Goal: Find specific page/section: Find specific page/section

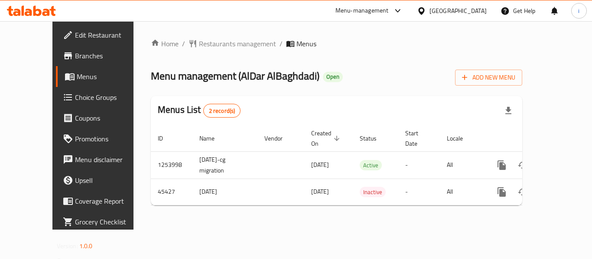
click at [424, 12] on icon at bounding box center [421, 10] width 6 height 7
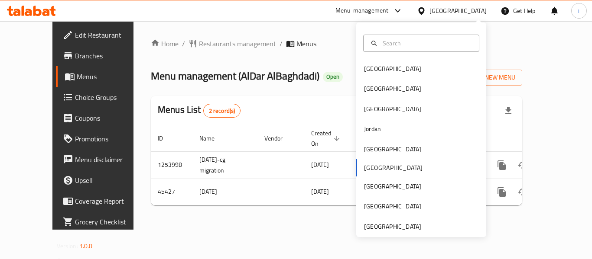
click at [311, 125] on div "Menus List 2 record(s)" at bounding box center [336, 110] width 371 height 29
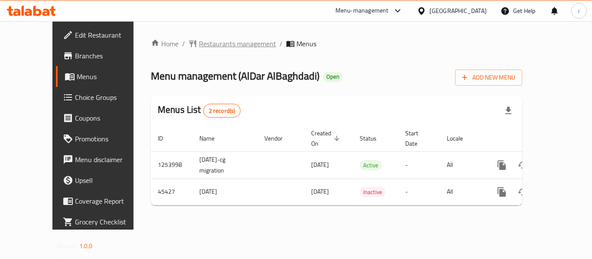
click at [199, 46] on span "Restaurants management" at bounding box center [237, 44] width 77 height 10
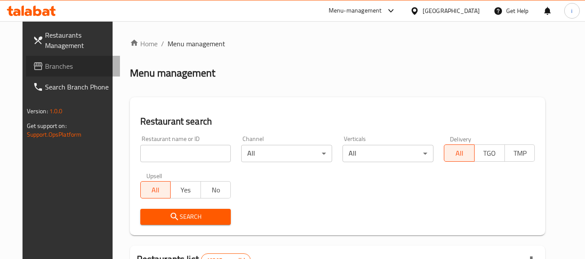
click at [45, 69] on span "Branches" at bounding box center [79, 66] width 68 height 10
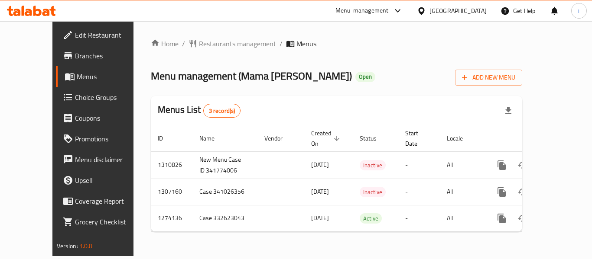
click at [199, 48] on span "Restaurants management" at bounding box center [237, 44] width 77 height 10
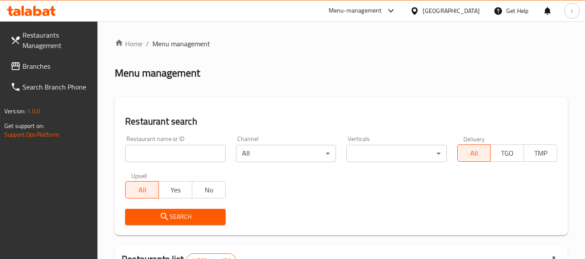
click at [27, 67] on span "Branches" at bounding box center [57, 66] width 68 height 10
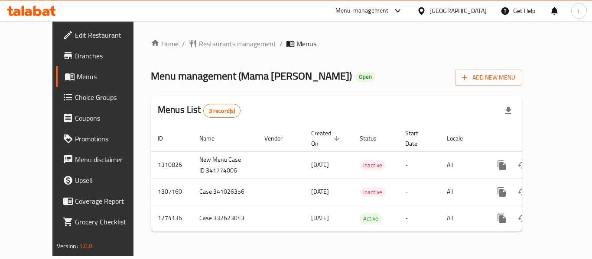
click at [199, 45] on span "Restaurants management" at bounding box center [237, 44] width 77 height 10
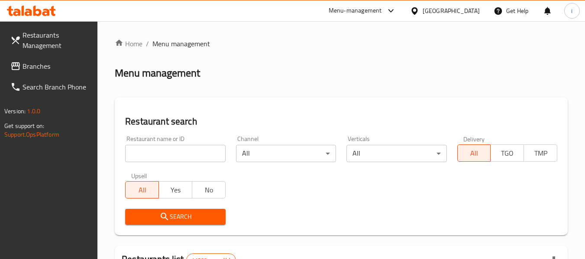
click at [143, 156] on input "search" at bounding box center [175, 153] width 100 height 17
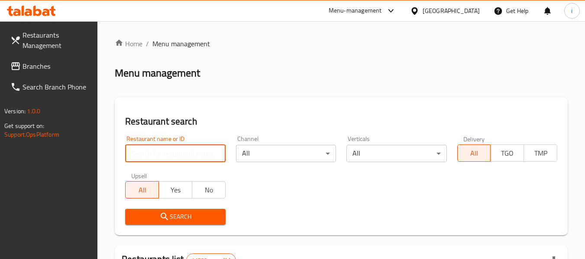
paste input "607076"
type input "607076"
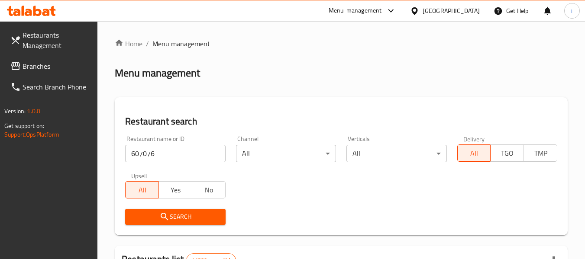
click at [153, 214] on span "Search" at bounding box center [175, 217] width 86 height 11
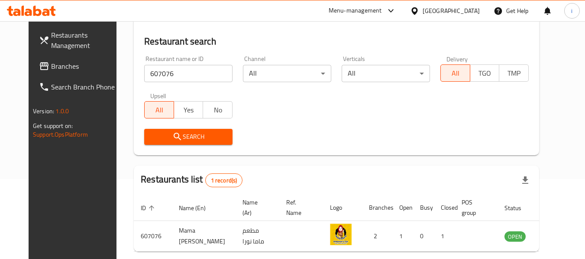
scroll to position [87, 0]
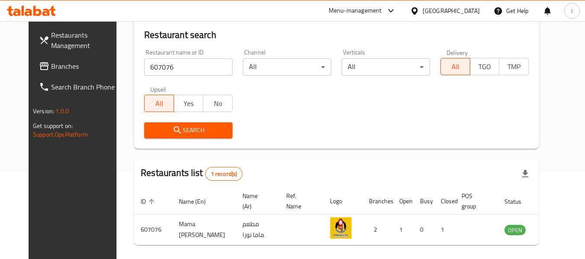
click at [151, 128] on span "Search" at bounding box center [188, 130] width 75 height 11
